Goal: Information Seeking & Learning: Learn about a topic

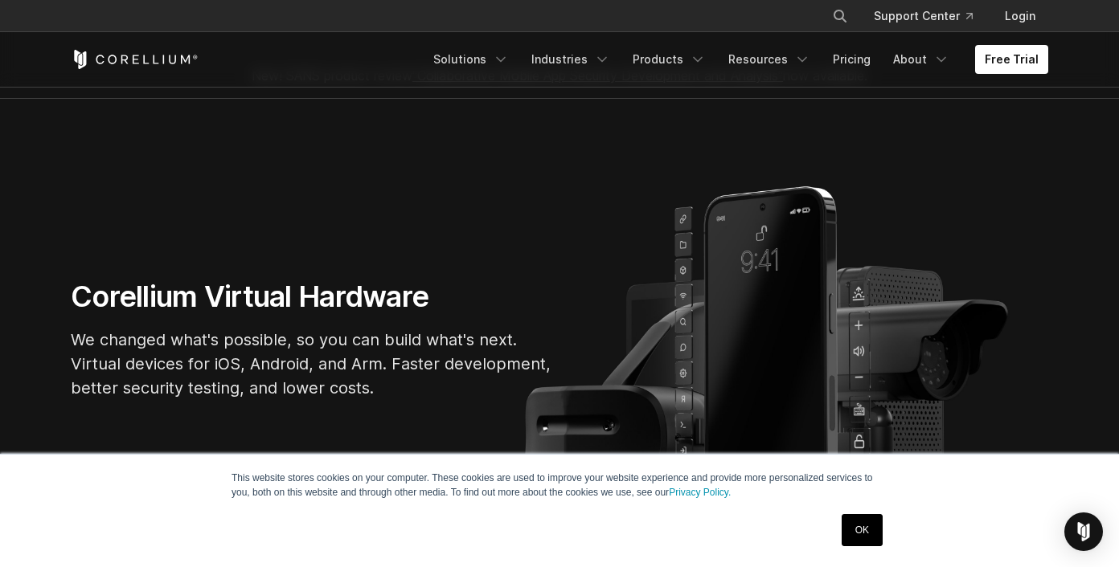
click at [841, 525] on link "OK" at bounding box center [861, 530] width 41 height 32
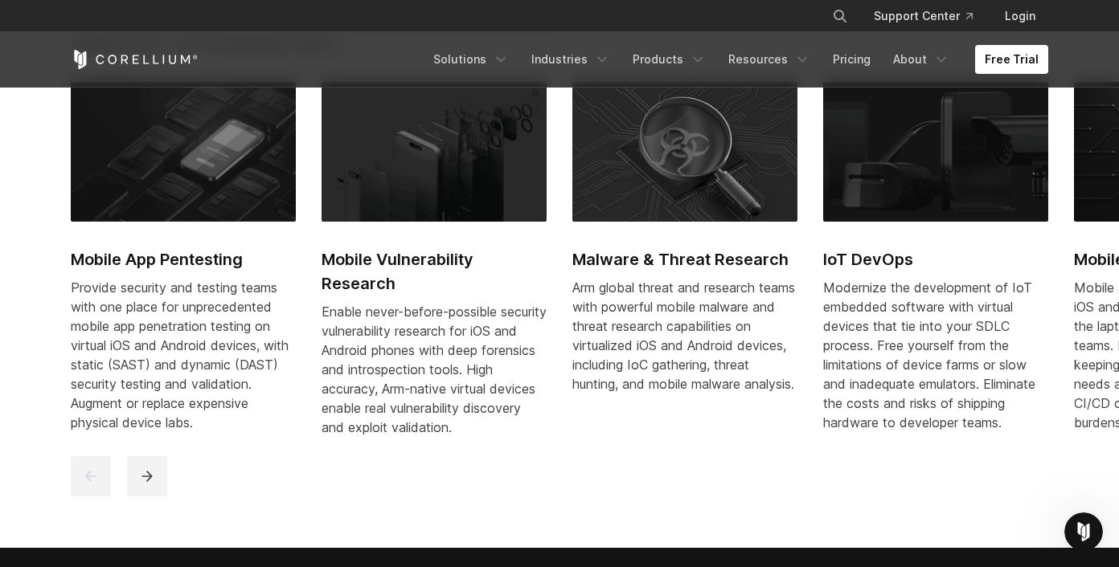
scroll to position [759, 0]
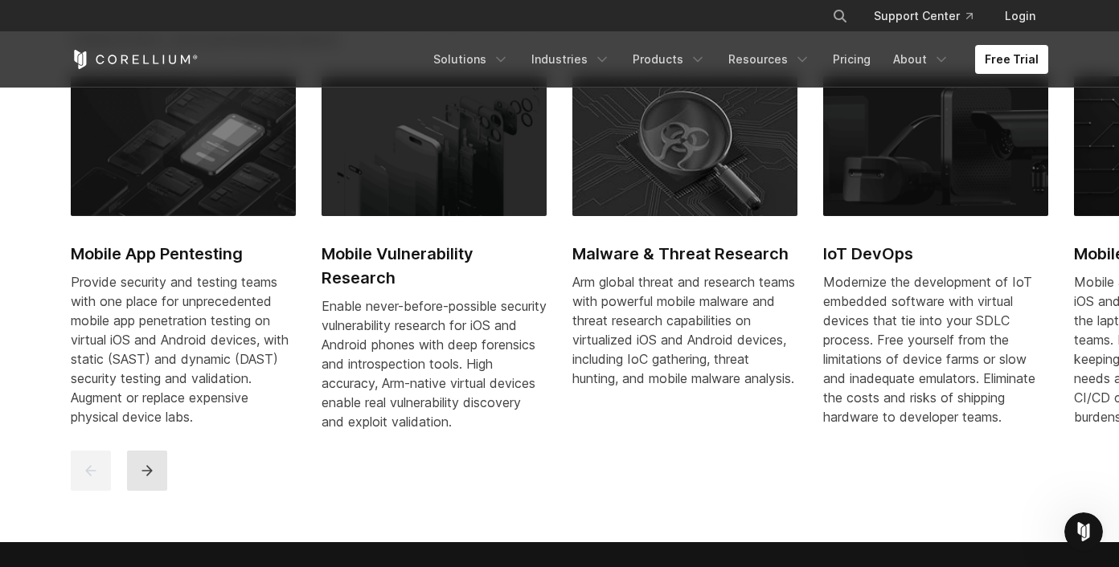
click at [152, 479] on icon "next" at bounding box center [147, 471] width 16 height 16
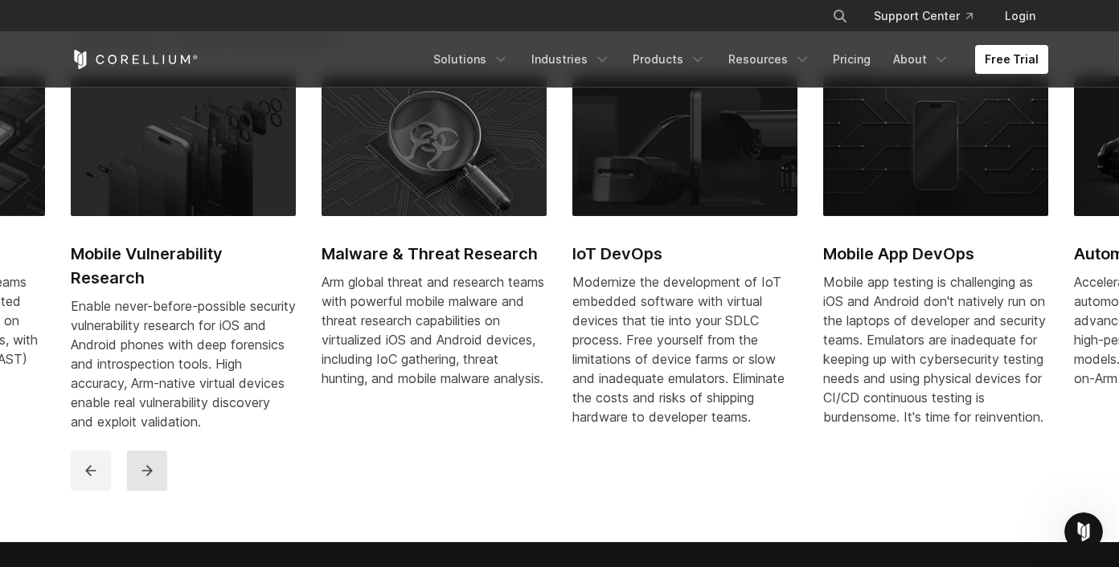
click at [137, 491] on button "next" at bounding box center [147, 471] width 40 height 40
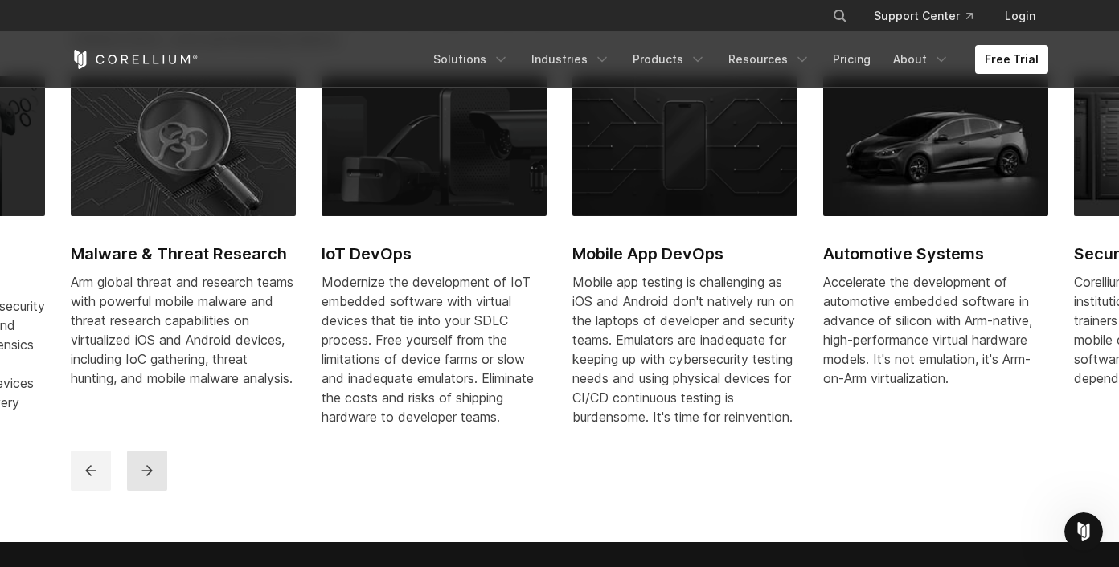
click at [138, 491] on button "next" at bounding box center [147, 471] width 40 height 40
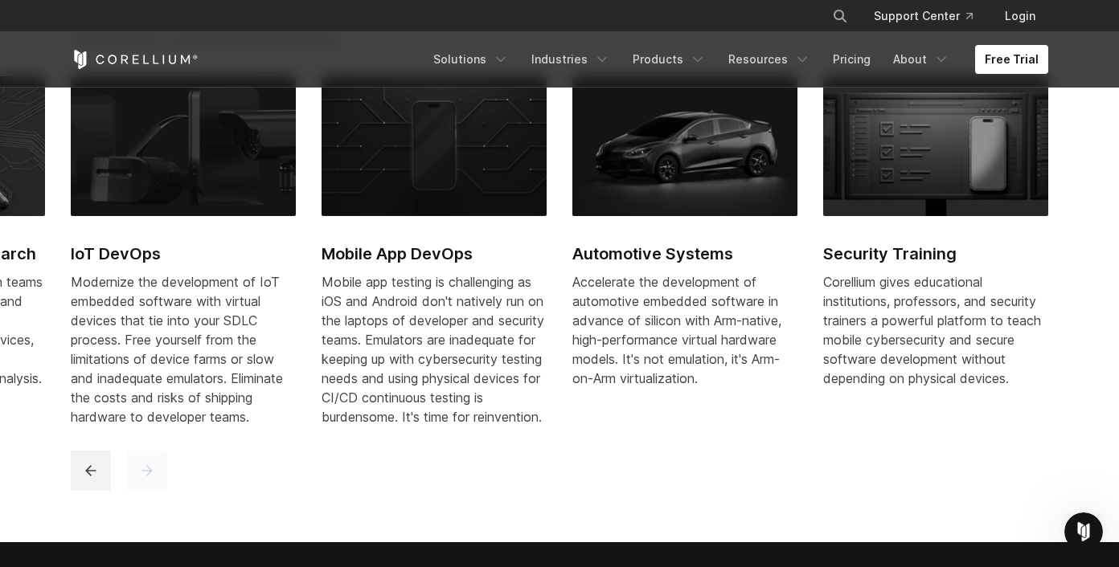
click at [138, 491] on button "next" at bounding box center [147, 471] width 40 height 40
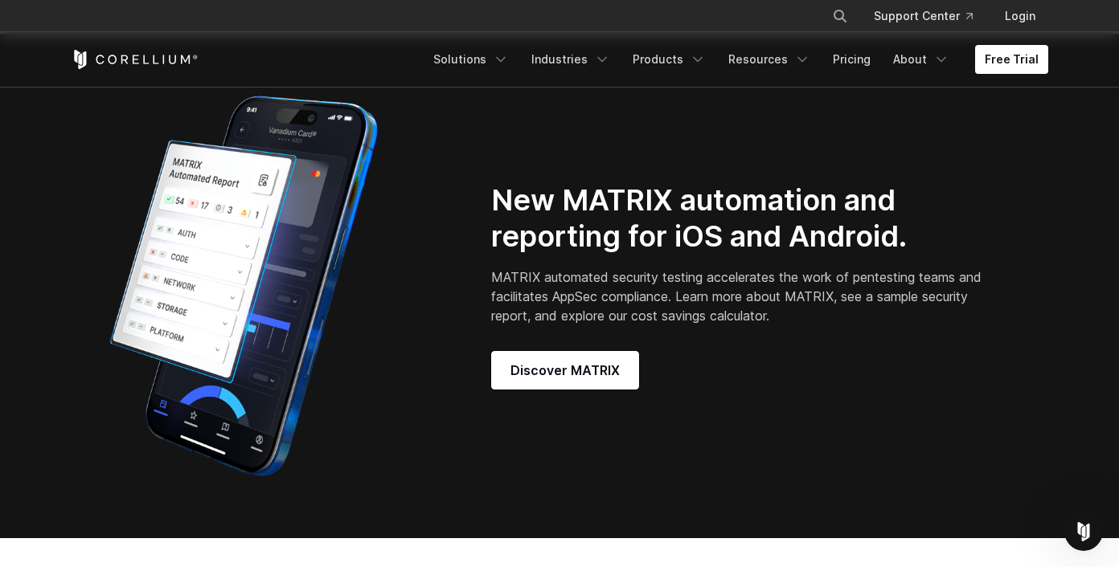
scroll to position [1282, 0]
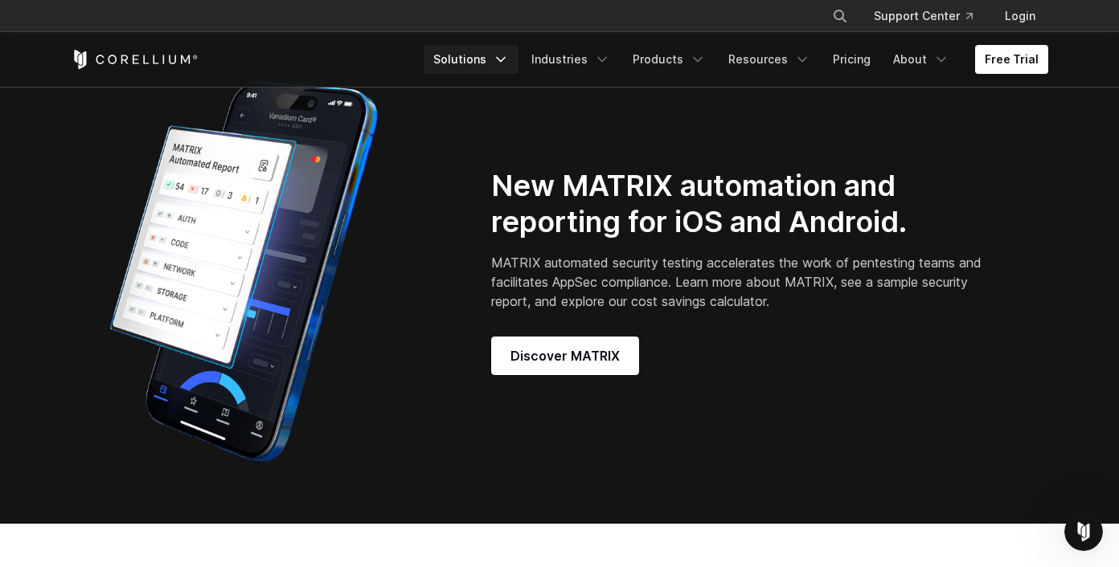
click at [491, 62] on link "Solutions" at bounding box center [470, 59] width 95 height 29
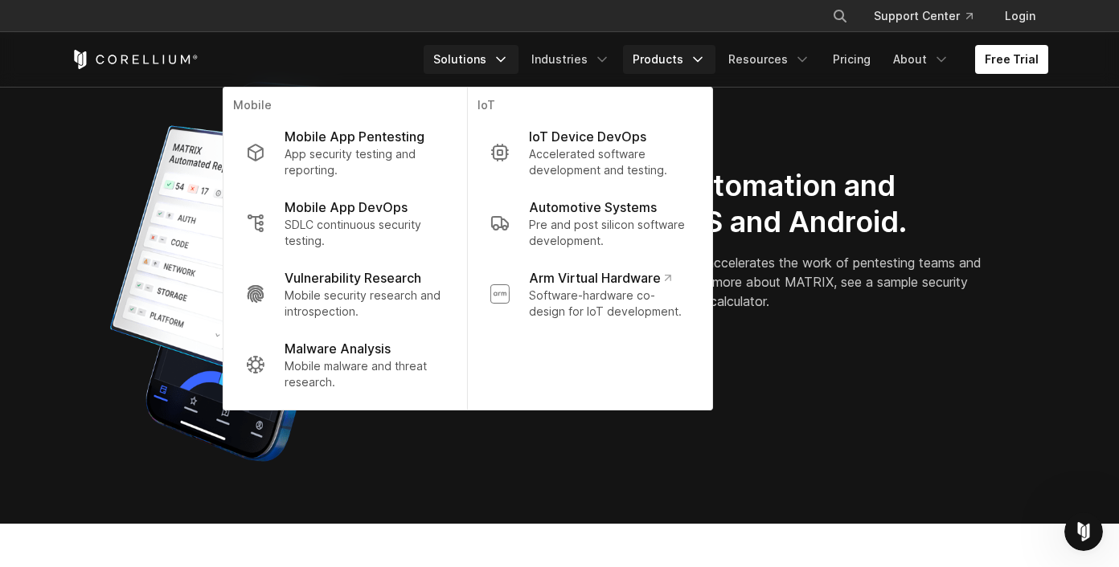
click at [702, 55] on icon "Navigation Menu" at bounding box center [697, 59] width 16 height 16
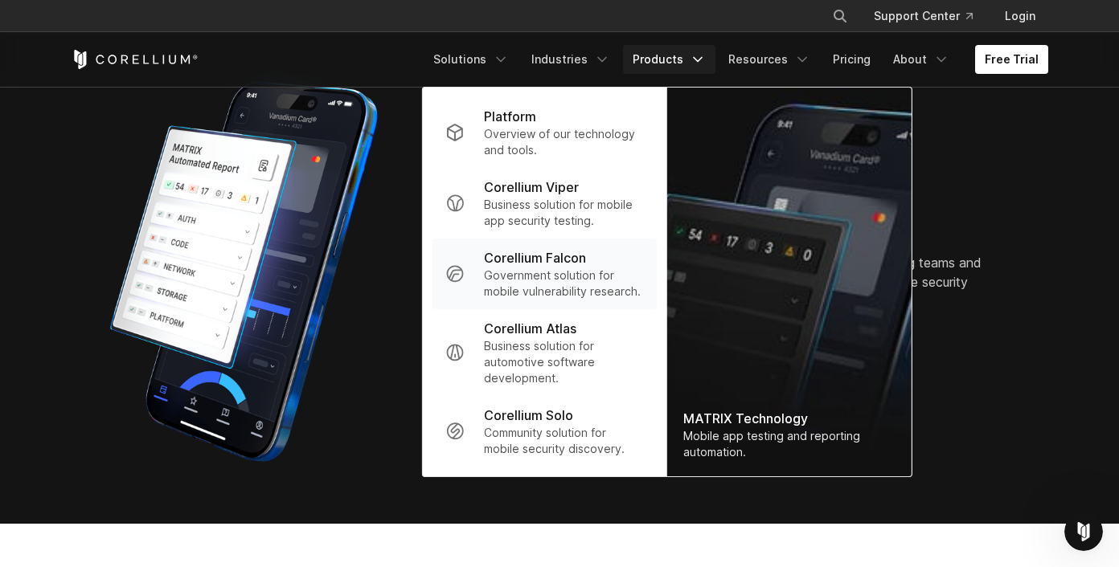
click at [609, 272] on p "Government solution for mobile vulnerability research." at bounding box center [564, 284] width 160 height 32
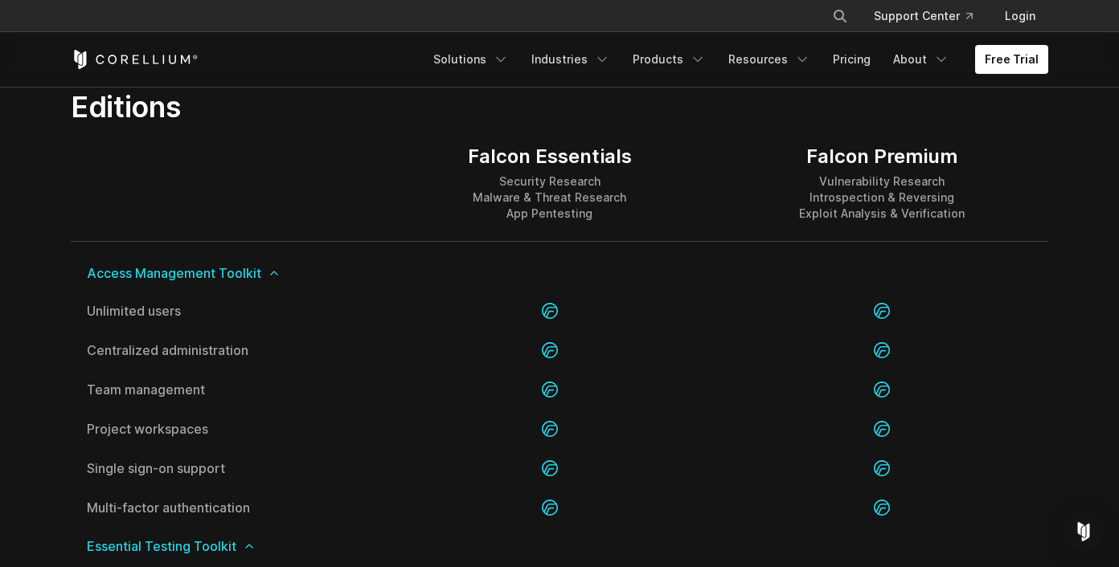
scroll to position [1582, 0]
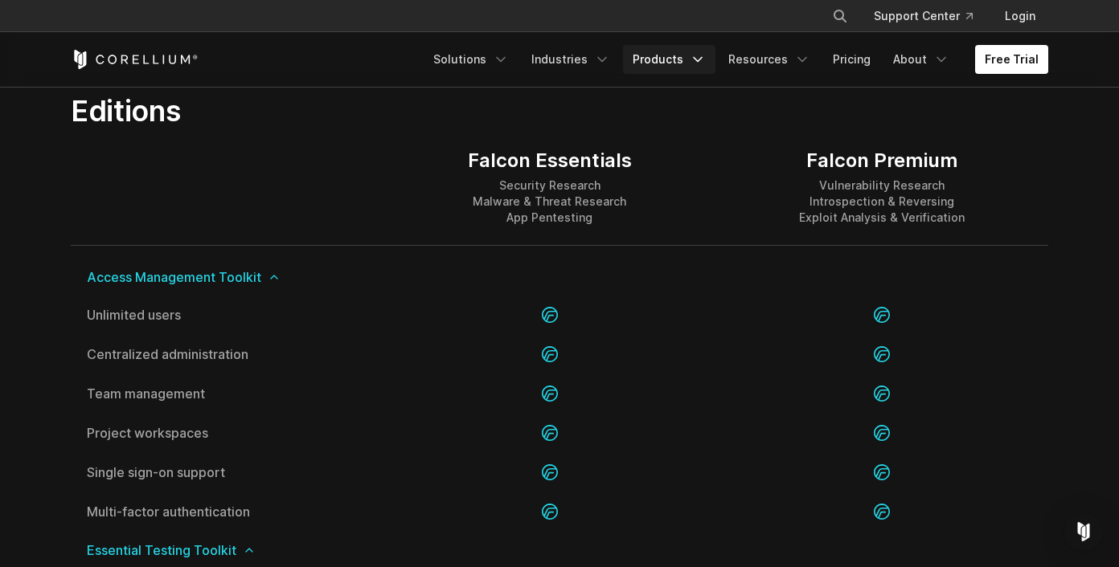
click at [653, 59] on link "Products" at bounding box center [669, 59] width 92 height 29
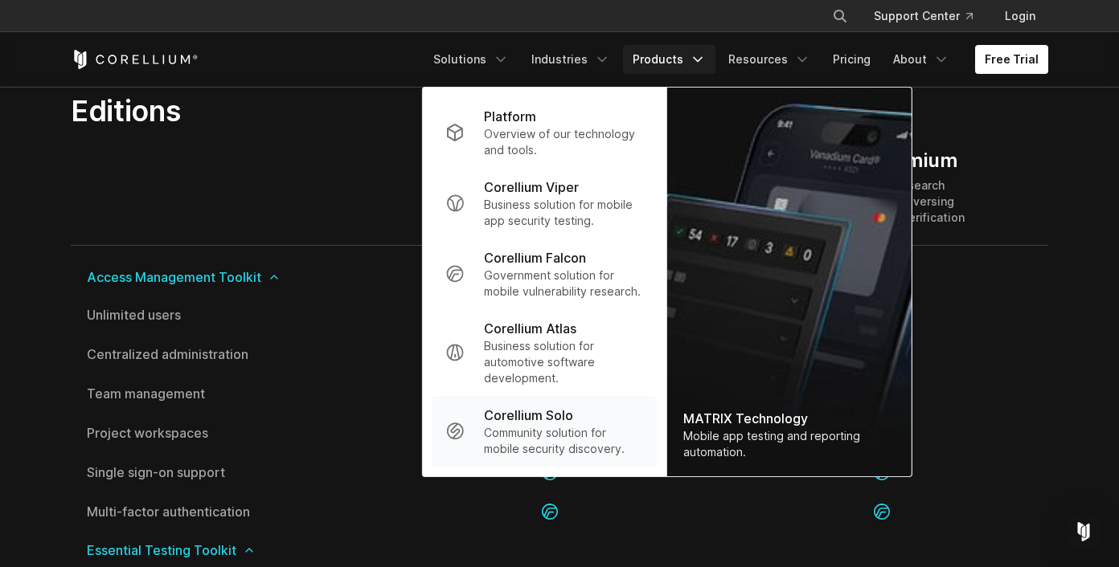
click at [571, 451] on p "Community solution for mobile security discovery." at bounding box center [564, 441] width 160 height 32
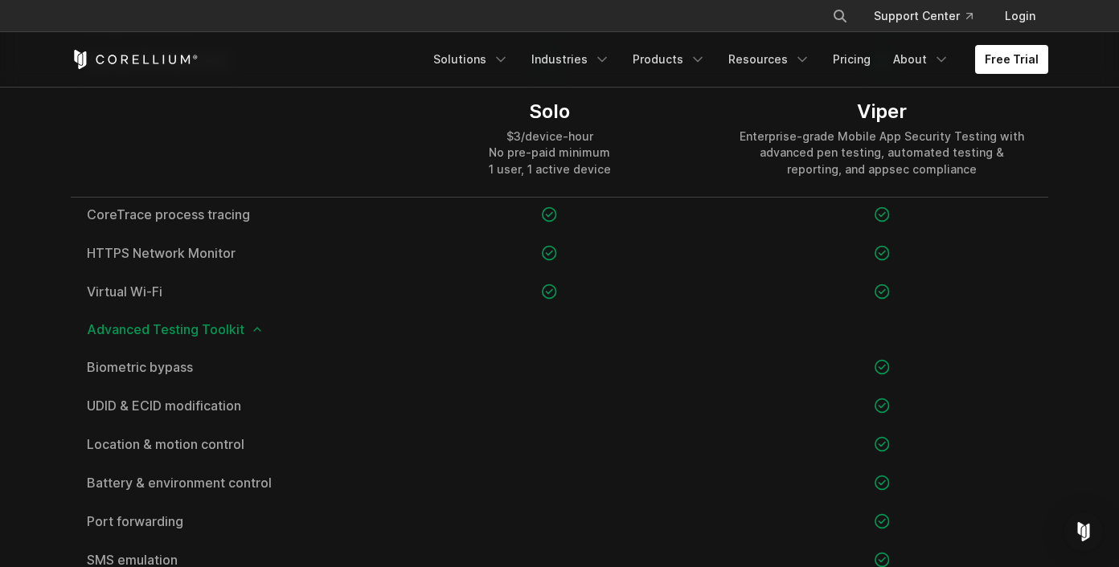
scroll to position [1463, 0]
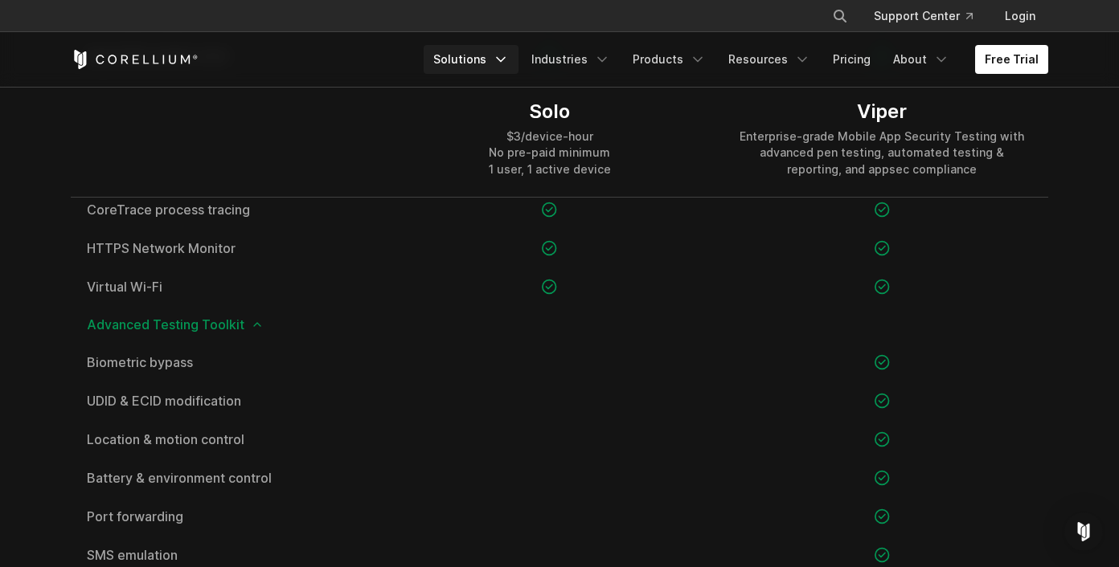
click at [503, 66] on link "Solutions" at bounding box center [470, 59] width 95 height 29
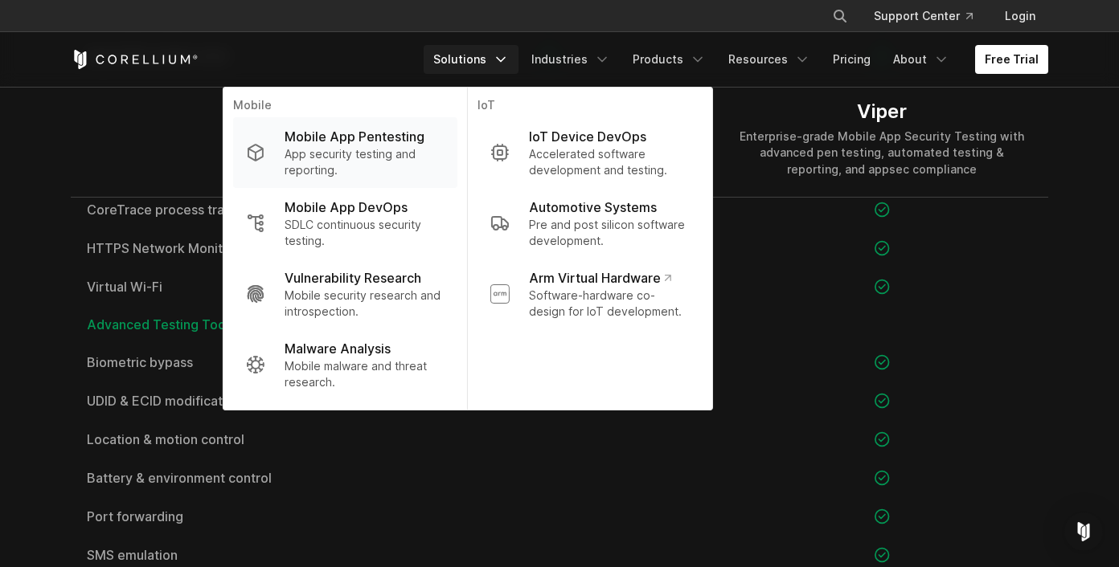
click at [427, 146] on p "App security testing and reporting." at bounding box center [364, 162] width 160 height 32
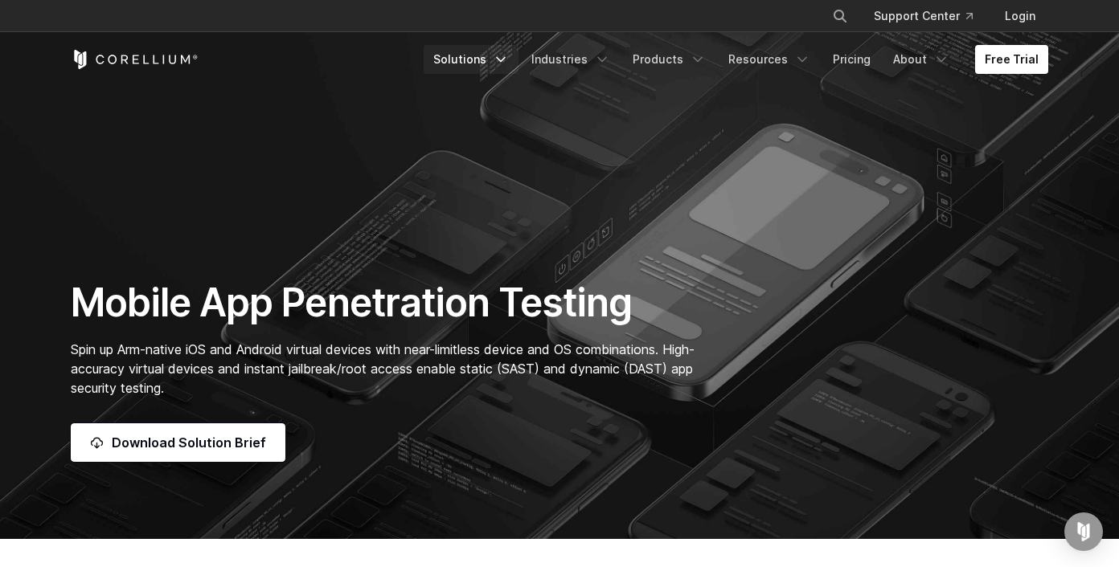
click at [488, 68] on link "Solutions" at bounding box center [470, 59] width 95 height 29
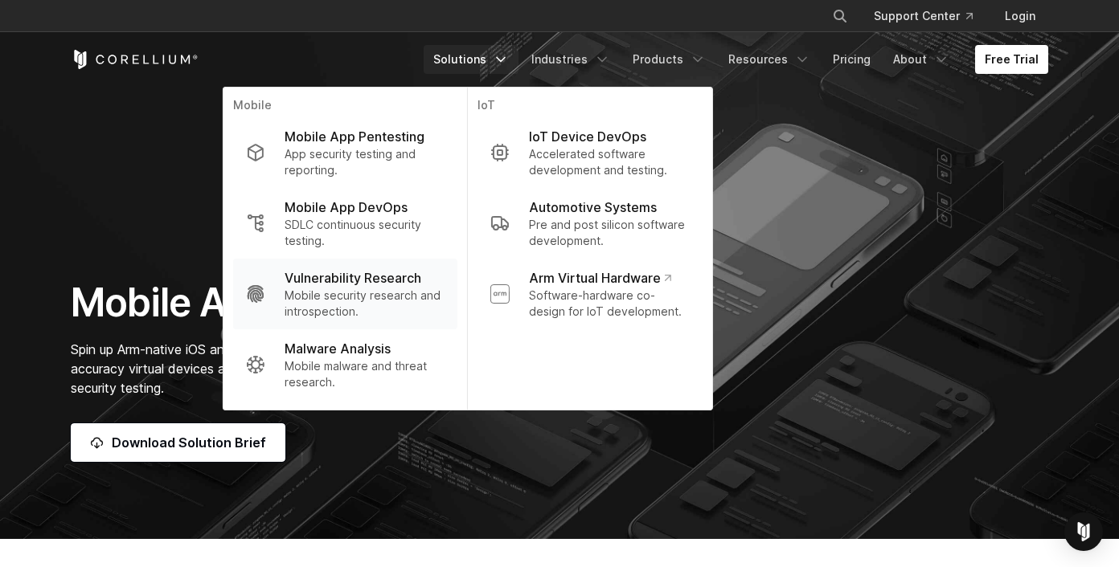
click at [411, 297] on p "Mobile security research and introspection." at bounding box center [364, 304] width 160 height 32
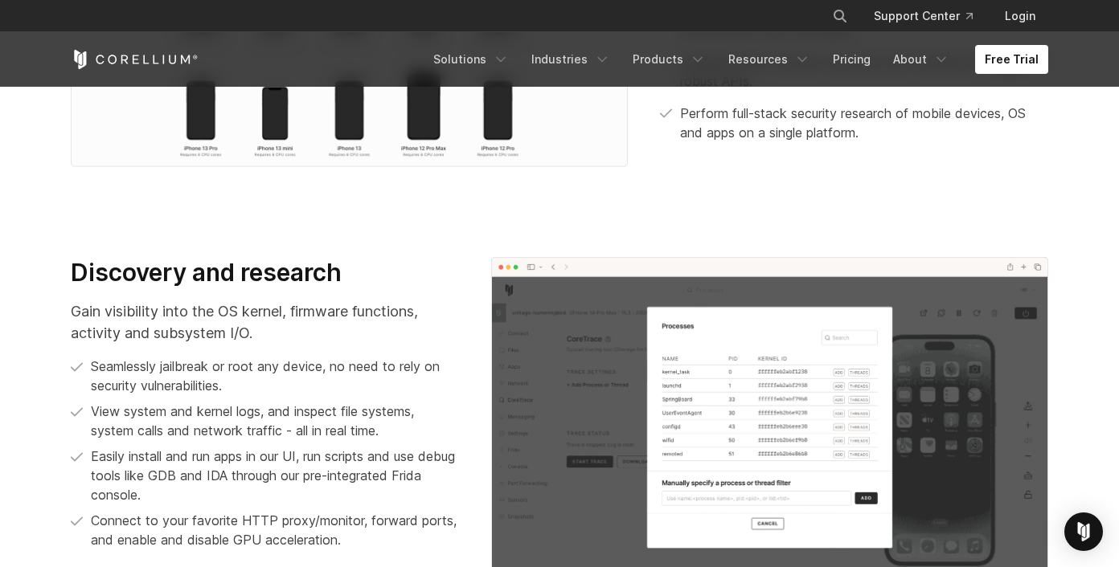
scroll to position [888, 0]
